Goal: Information Seeking & Learning: Learn about a topic

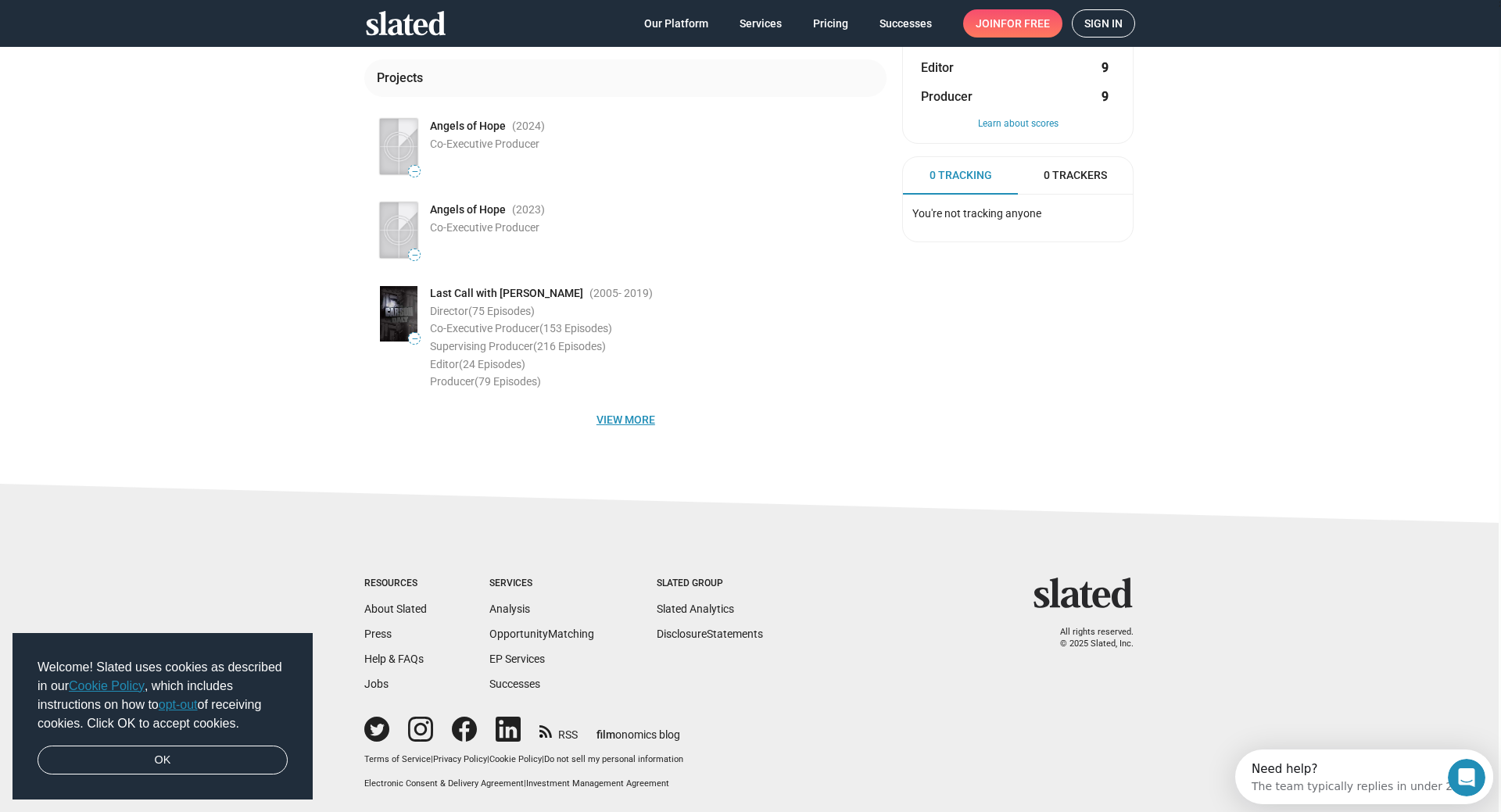
click at [617, 418] on span "View more" at bounding box center [625, 419] width 497 height 28
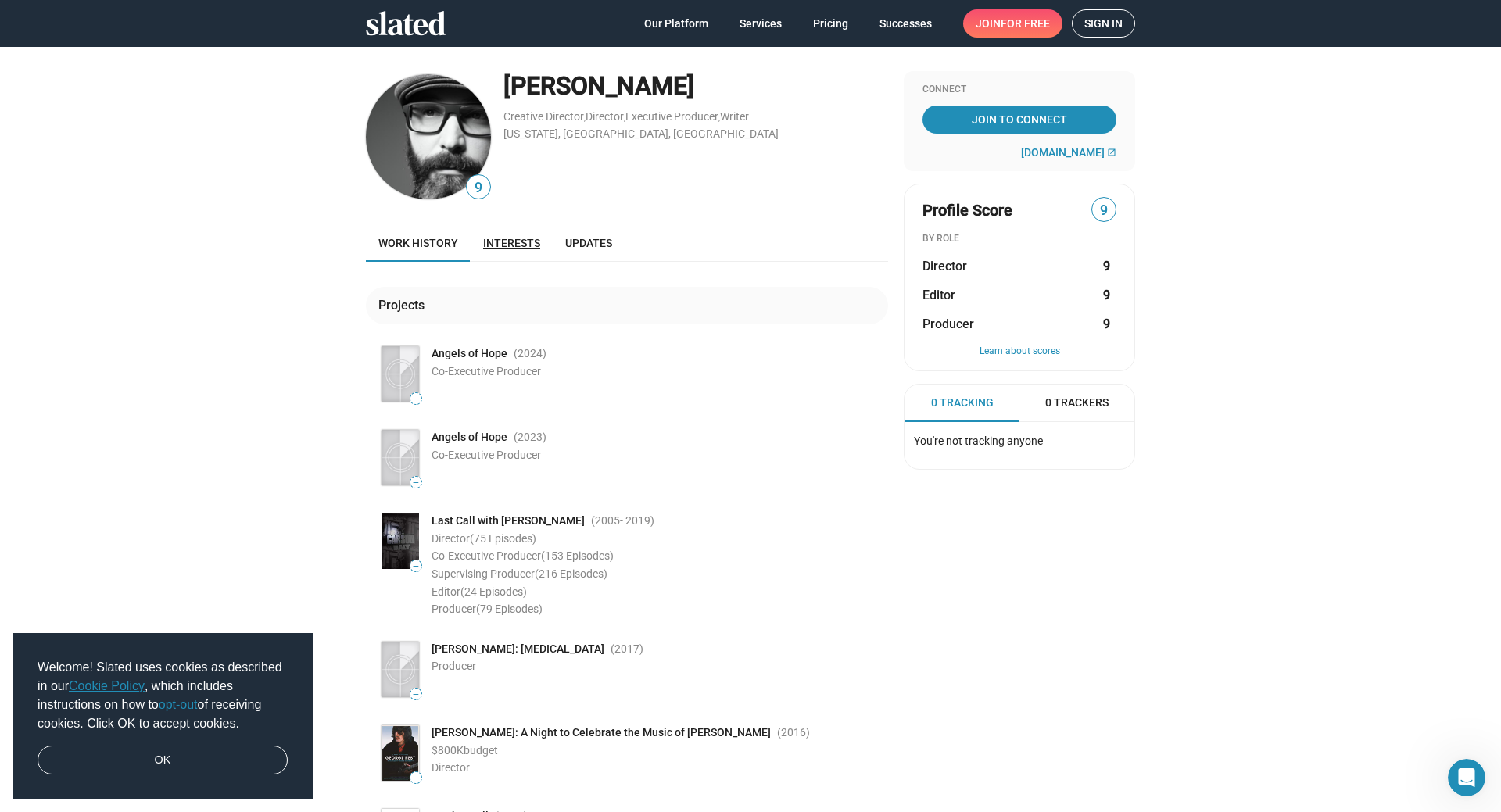
click at [517, 252] on link "Interests" at bounding box center [512, 243] width 82 height 37
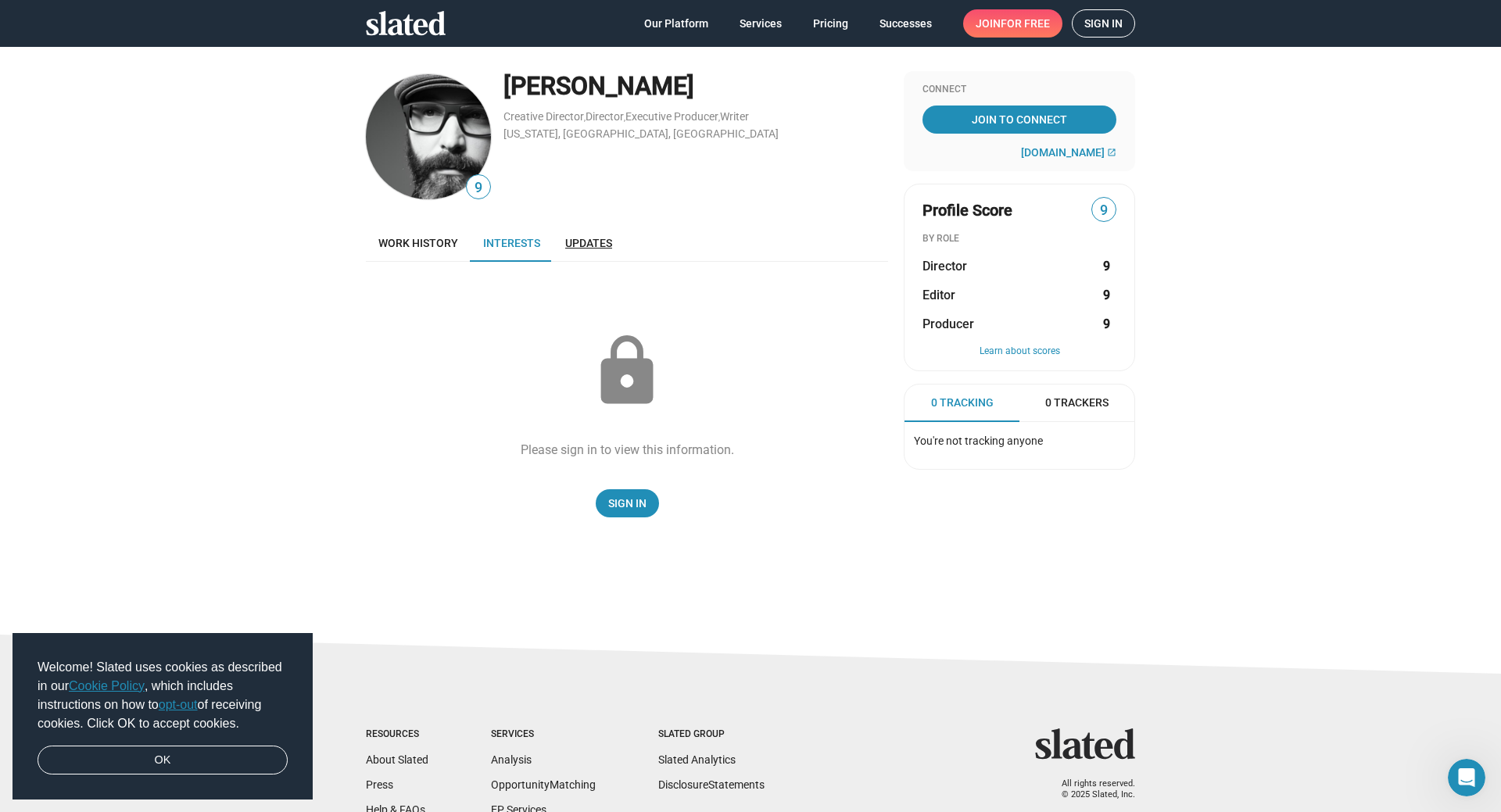
click at [575, 235] on link "Updates" at bounding box center [588, 243] width 72 height 37
